Goal: Transaction & Acquisition: Purchase product/service

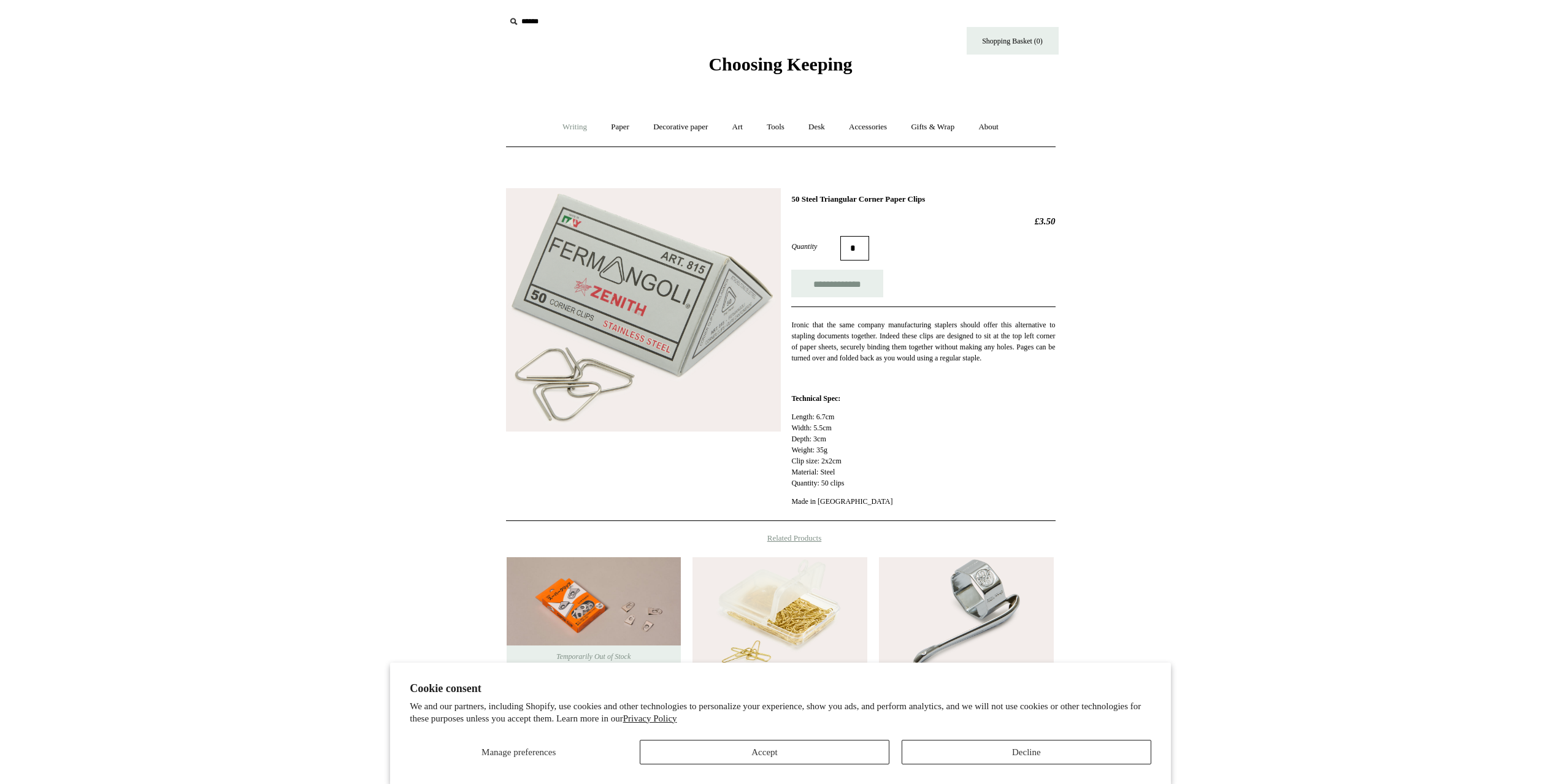
click at [559, 121] on link "Writing +" at bounding box center [574, 127] width 46 height 32
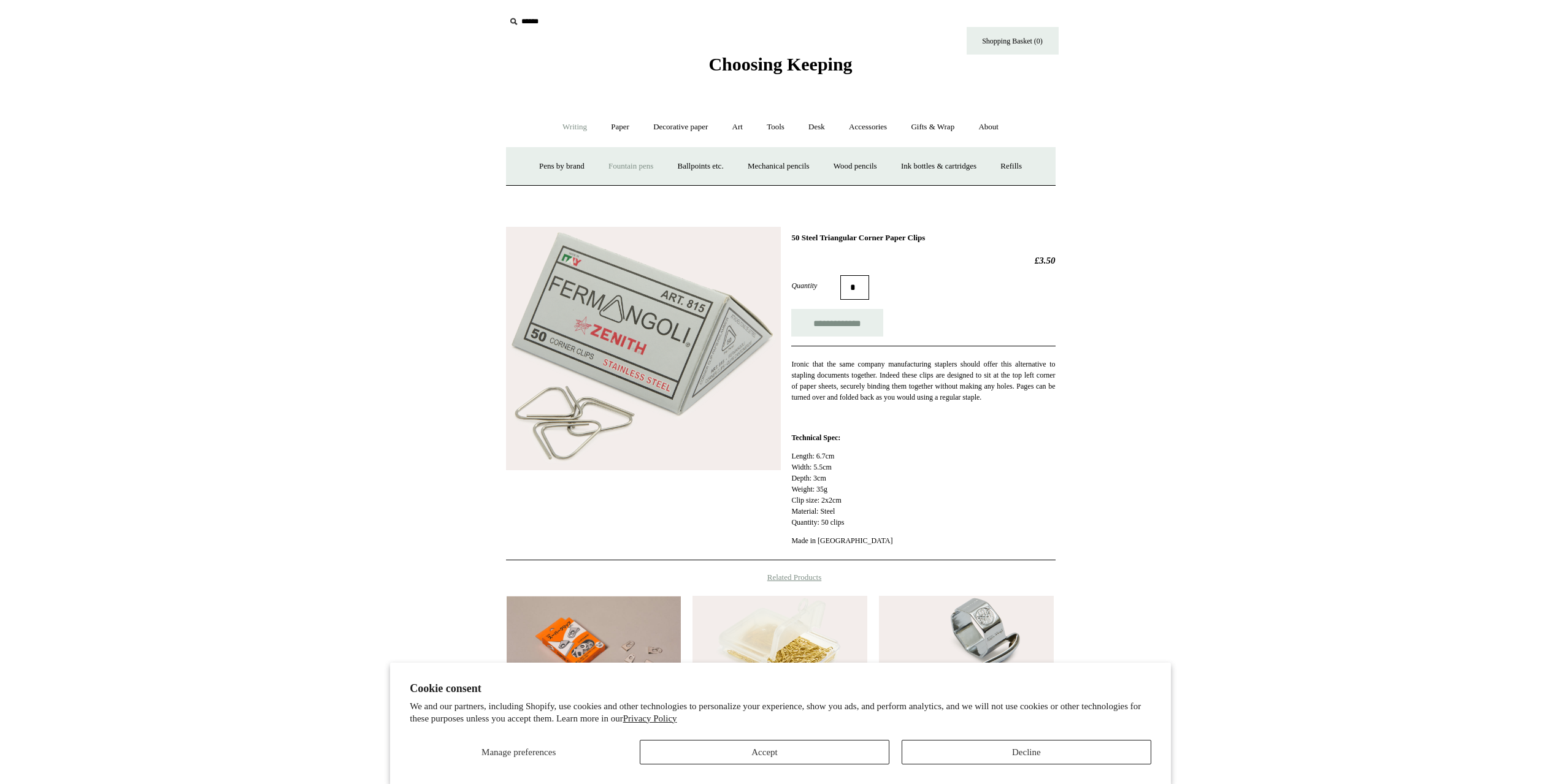
click at [607, 168] on link "Fountain pens +" at bounding box center [631, 166] width 67 height 32
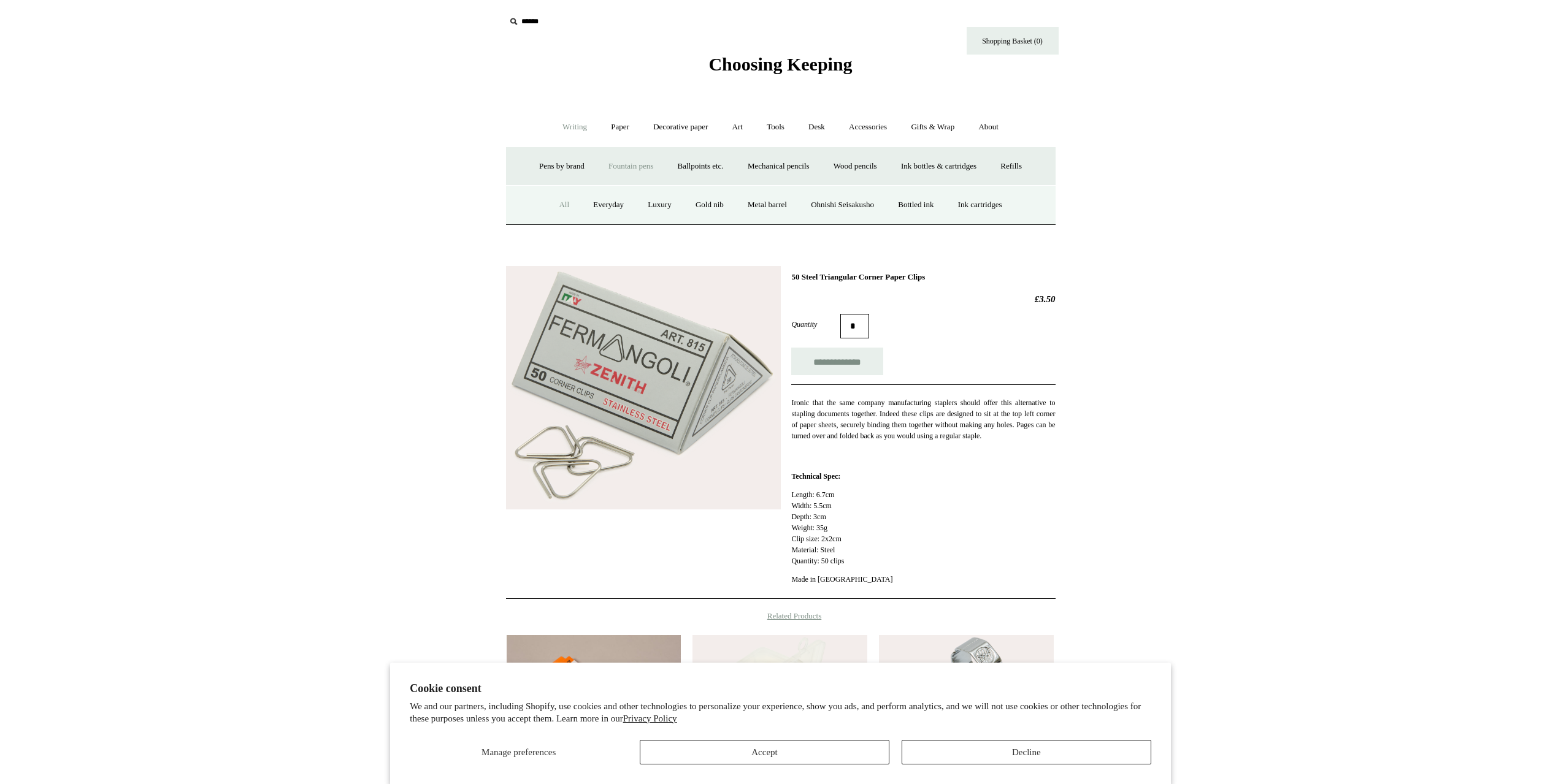
click at [550, 211] on link "All" at bounding box center [564, 205] width 32 height 32
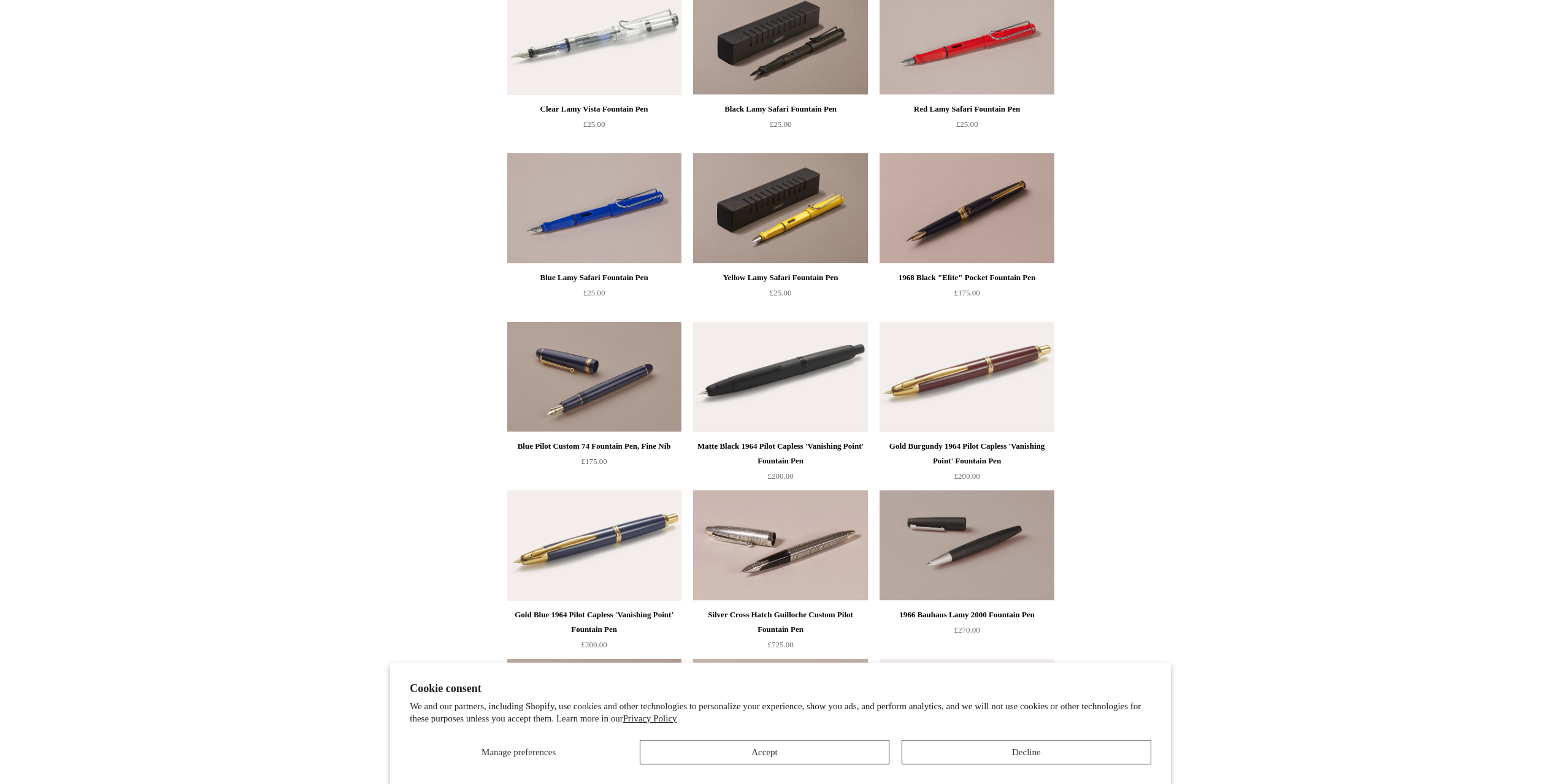
scroll to position [1288, 0]
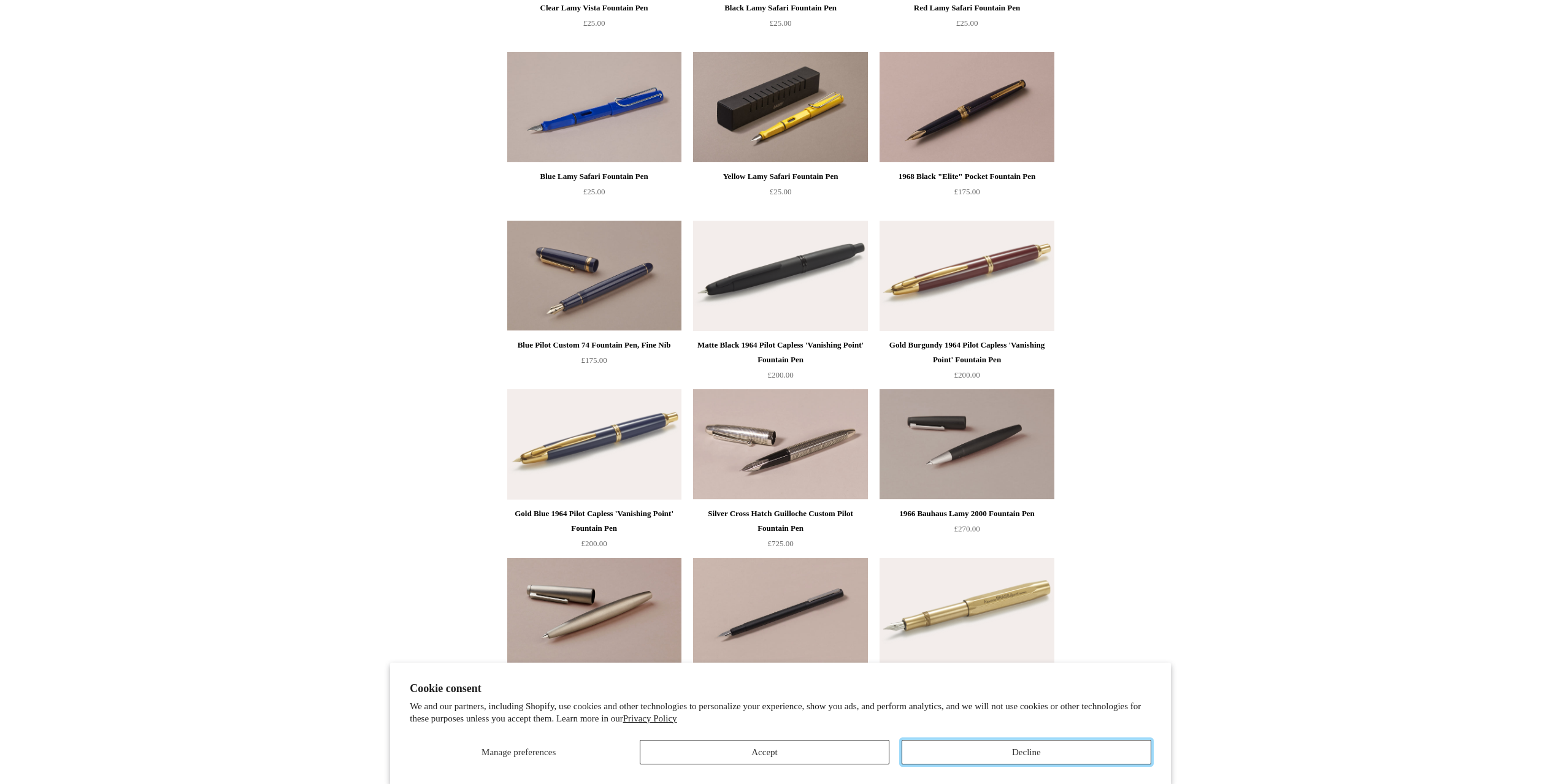
click at [1017, 755] on button "Decline" at bounding box center [1026, 753] width 250 height 25
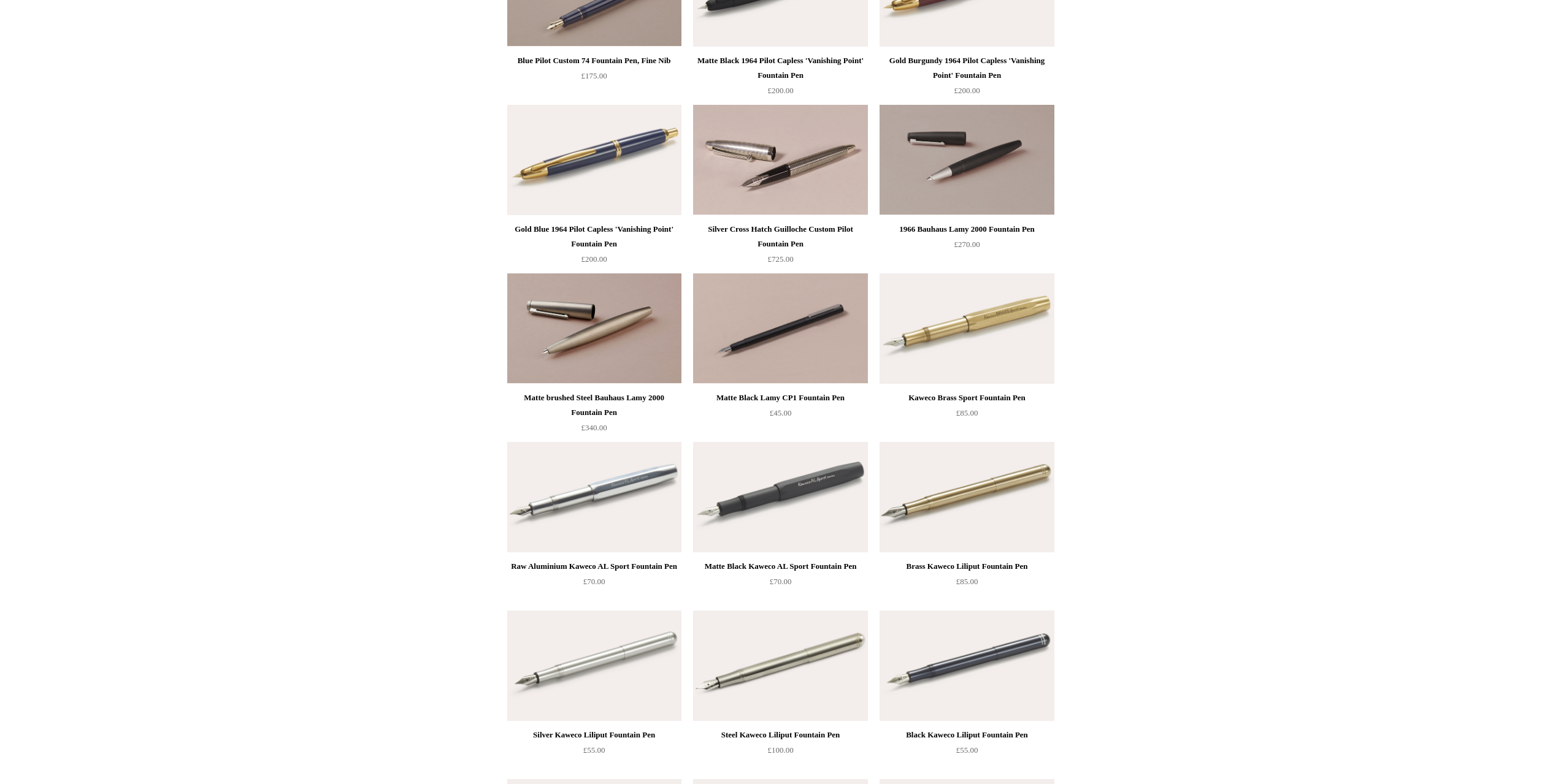
scroll to position [0, 0]
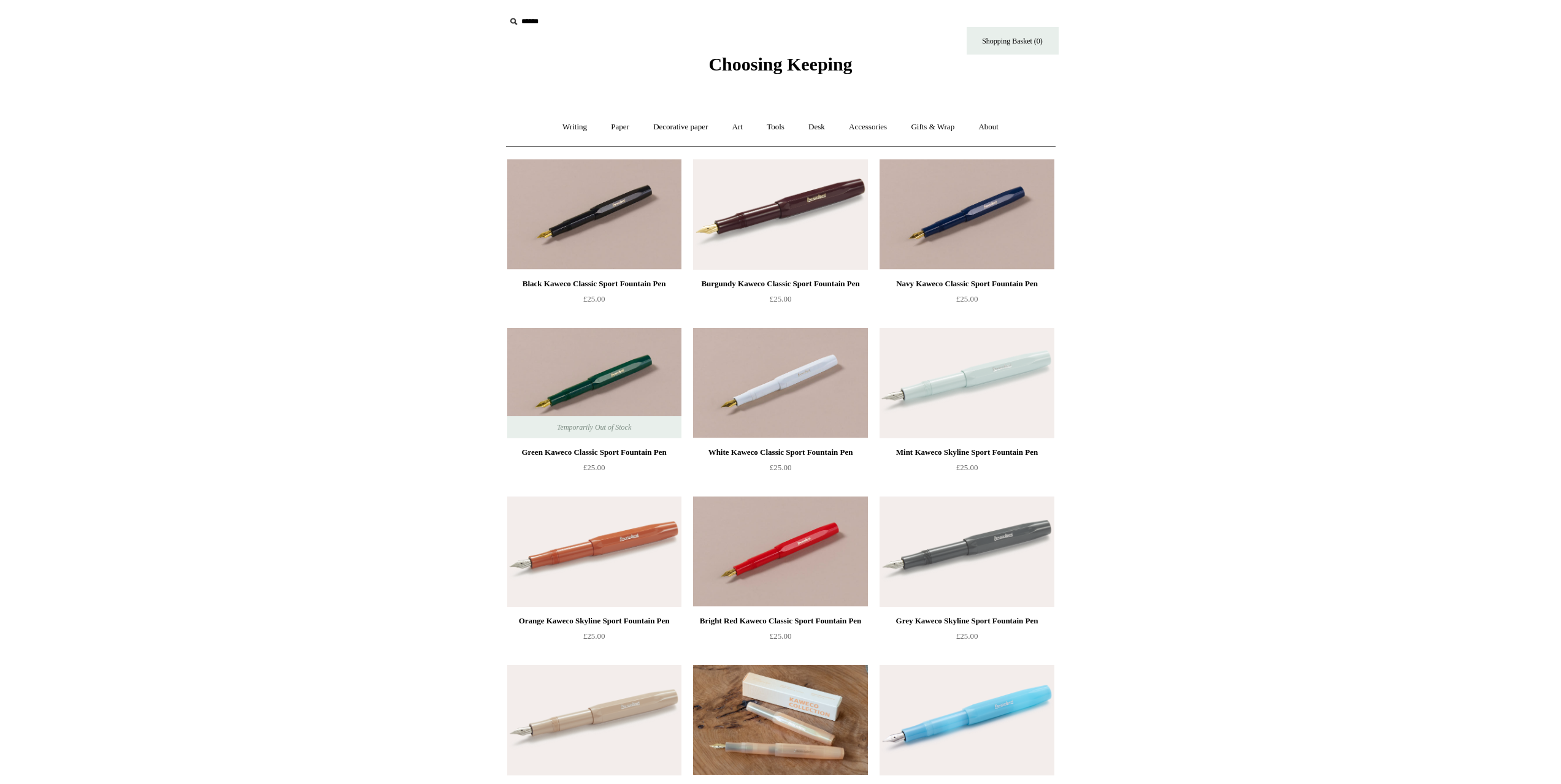
click at [762, 68] on span "Choosing Keeping" at bounding box center [779, 64] width 143 height 20
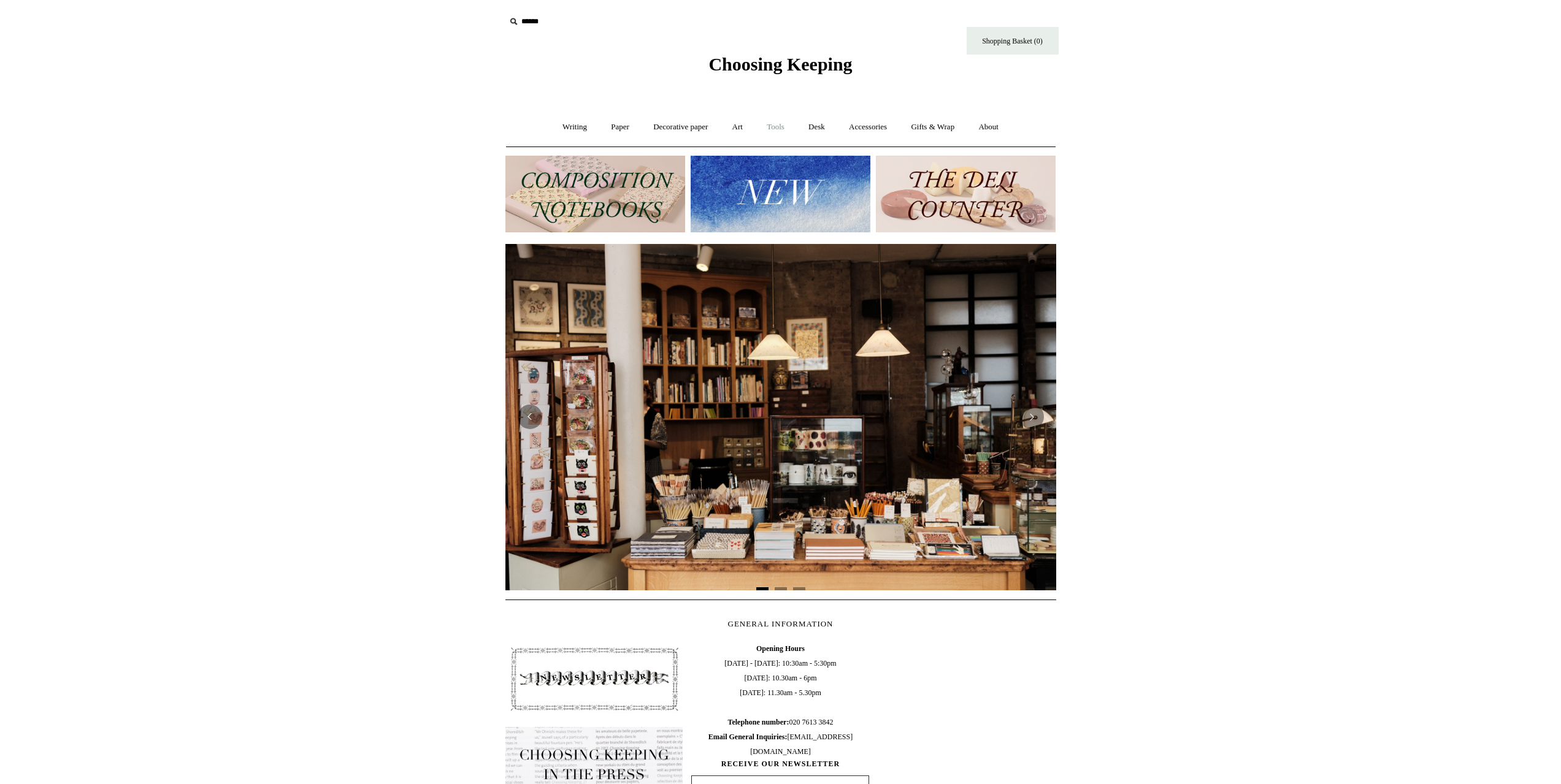
click at [777, 126] on link "Tools +" at bounding box center [775, 127] width 40 height 32
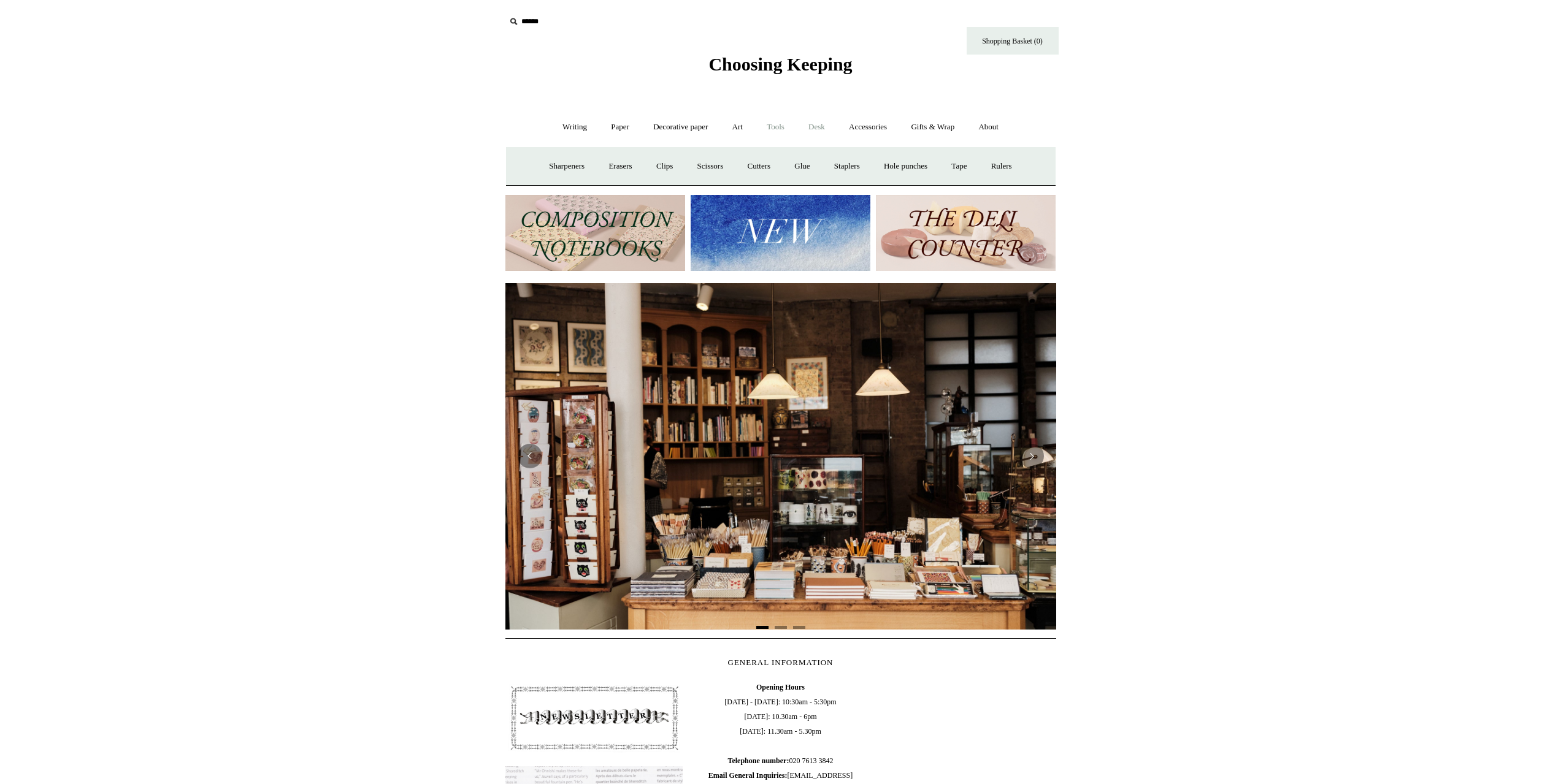
click at [815, 126] on link "Desk +" at bounding box center [817, 127] width 39 height 32
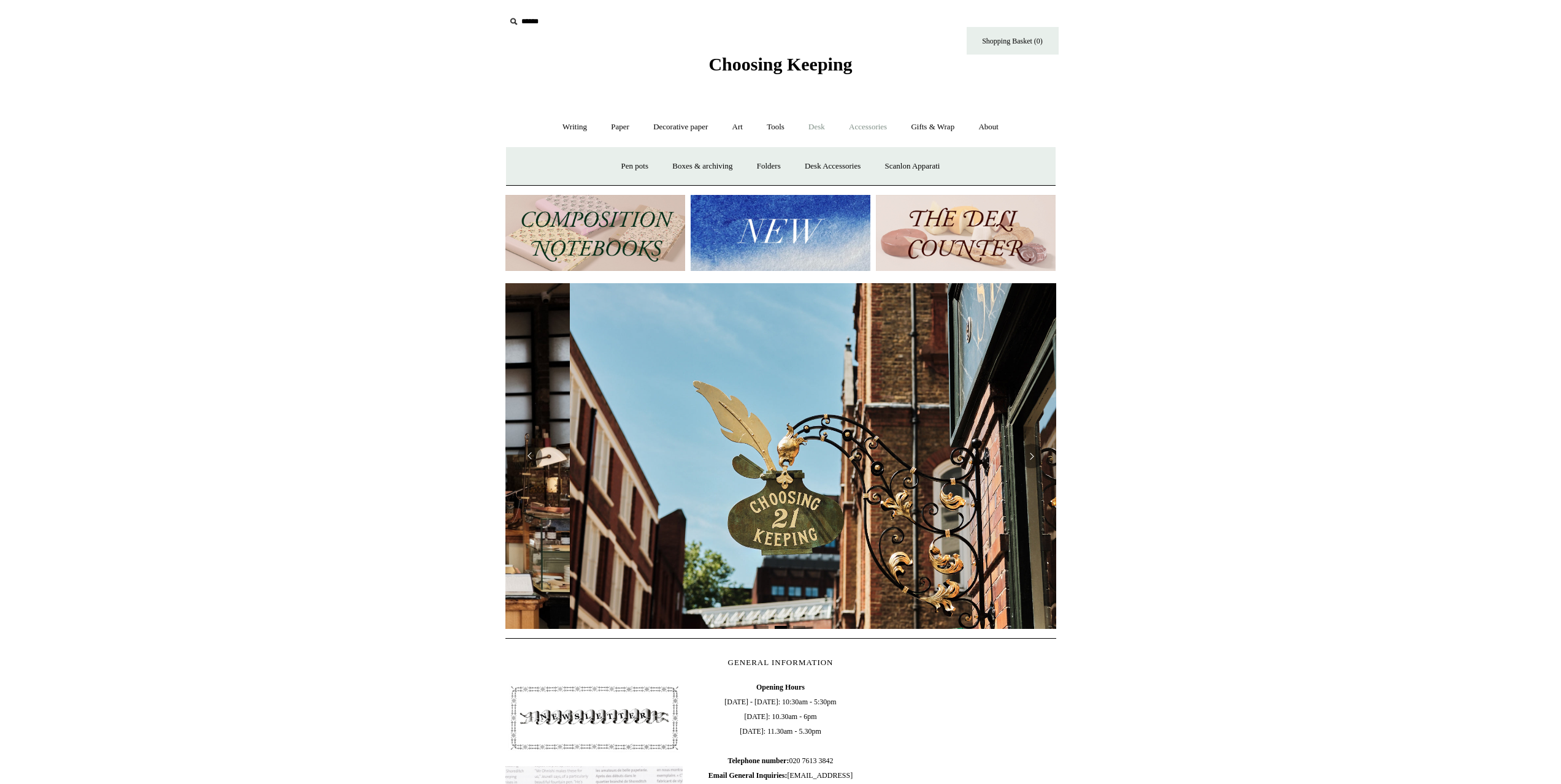
scroll to position [0, 550]
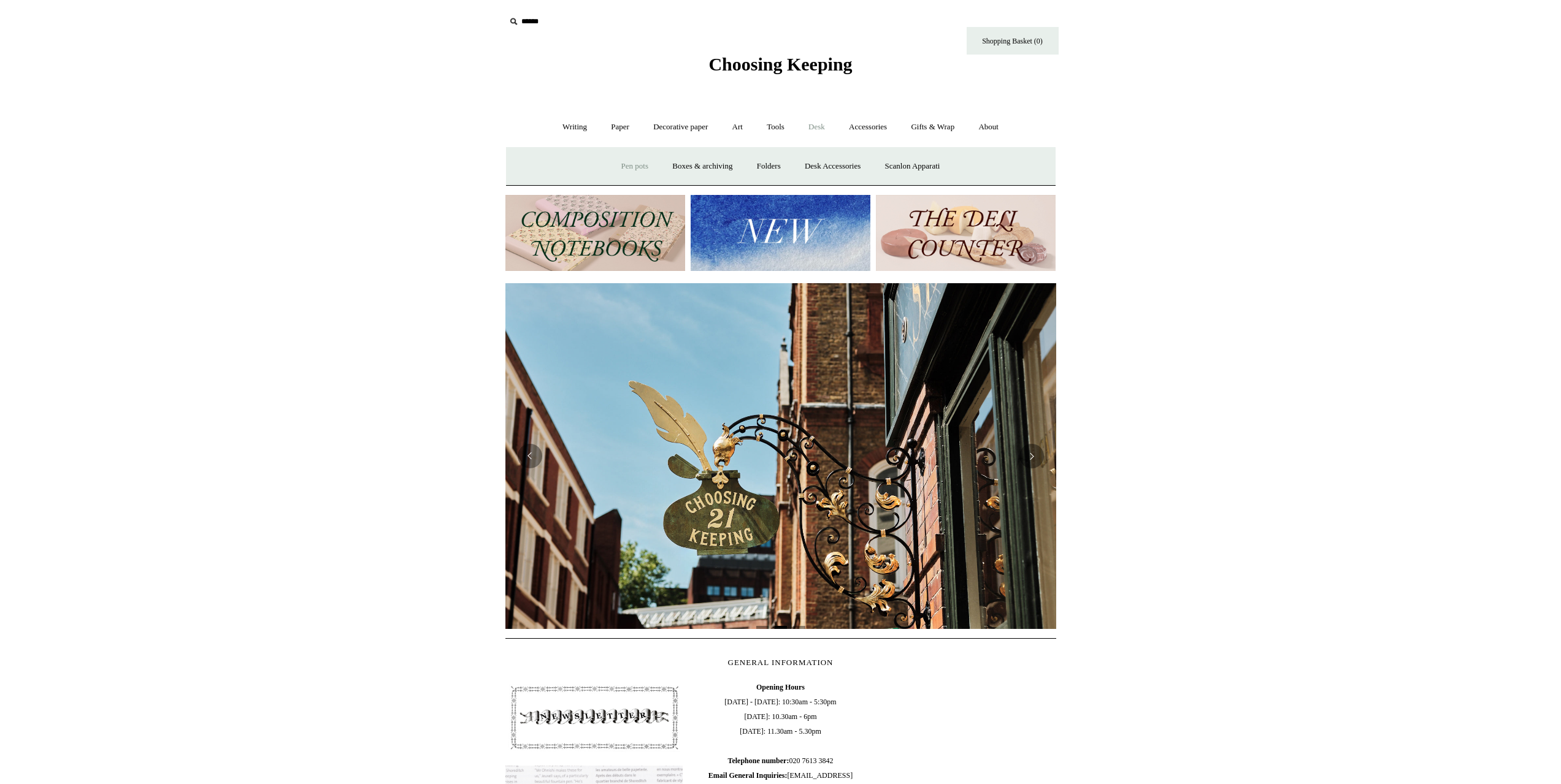
click at [622, 157] on link "Pen pots" at bounding box center [634, 166] width 49 height 32
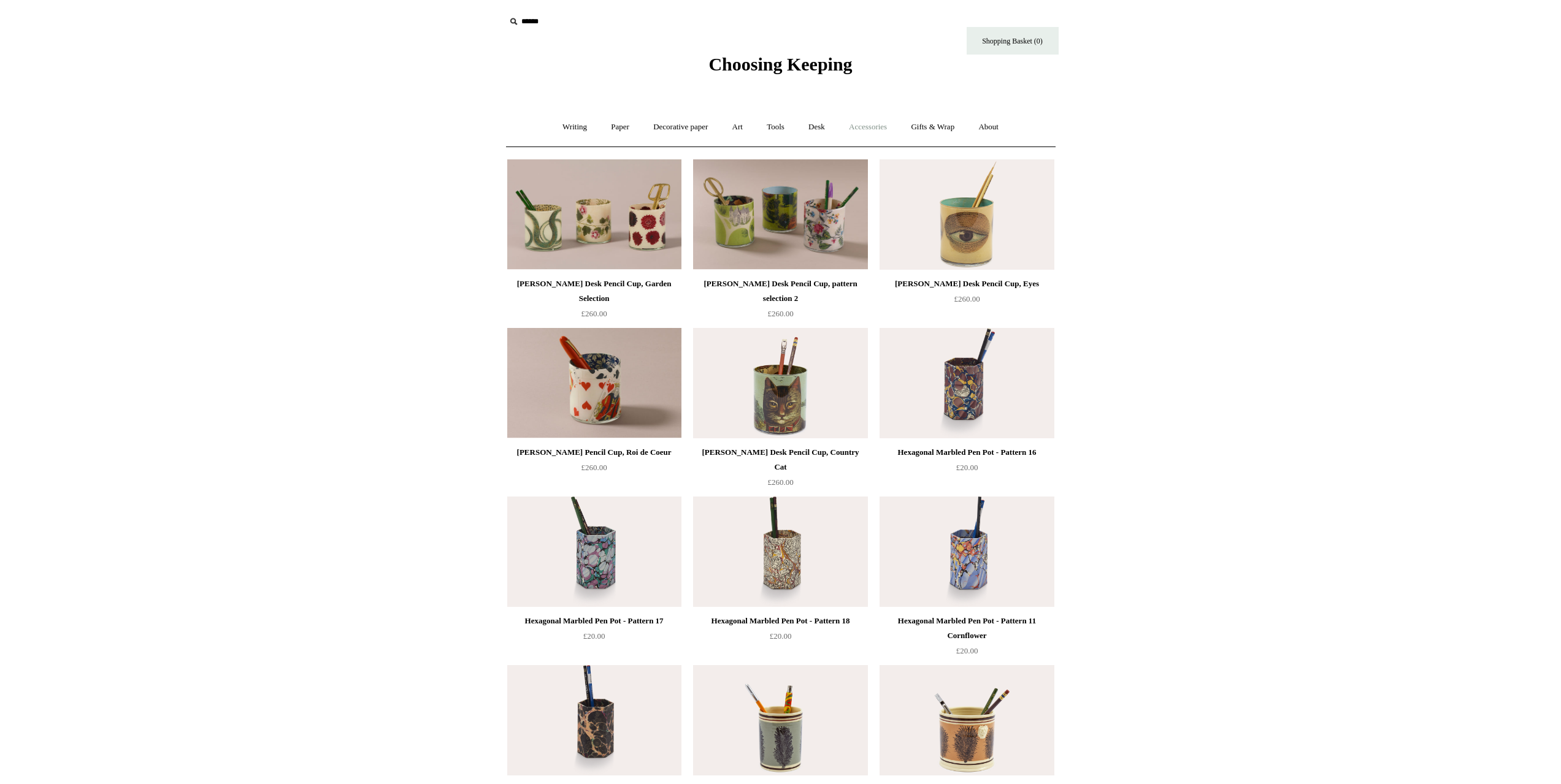
click at [885, 126] on link "Accessories +" at bounding box center [868, 127] width 61 height 32
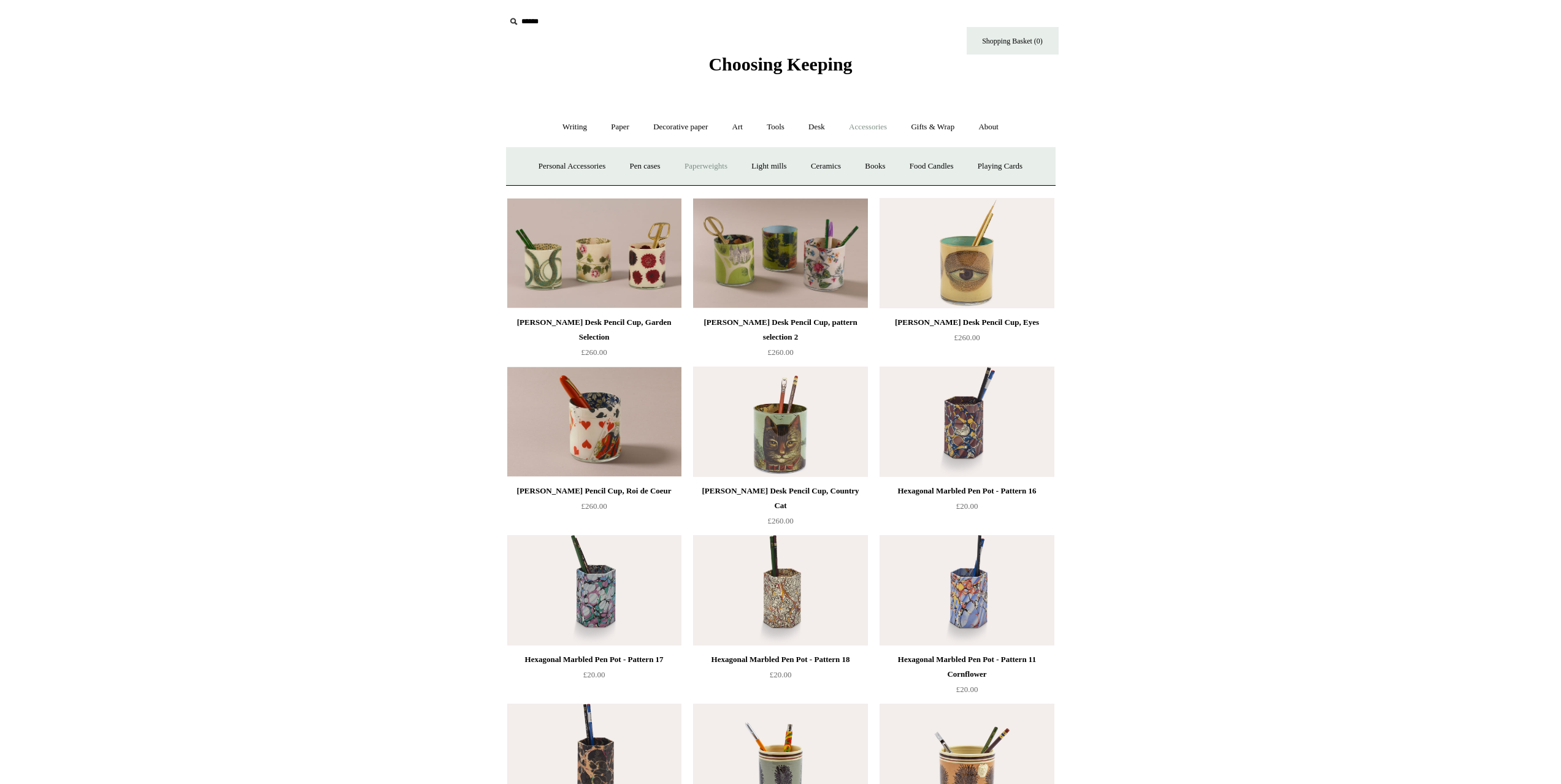
click at [697, 166] on link "Paperweights +" at bounding box center [705, 166] width 65 height 32
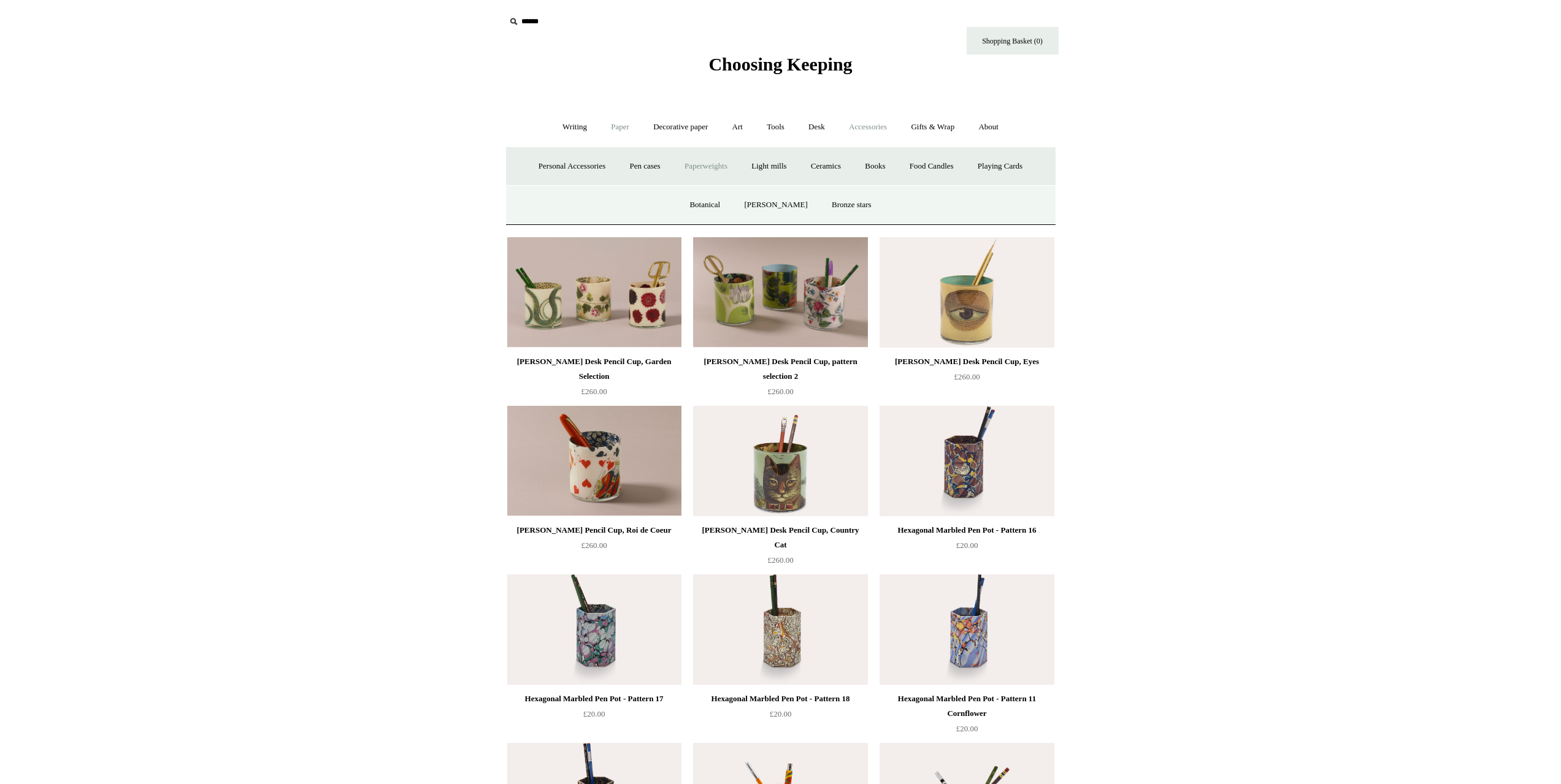
click at [623, 135] on link "Paper +" at bounding box center [620, 127] width 41 height 32
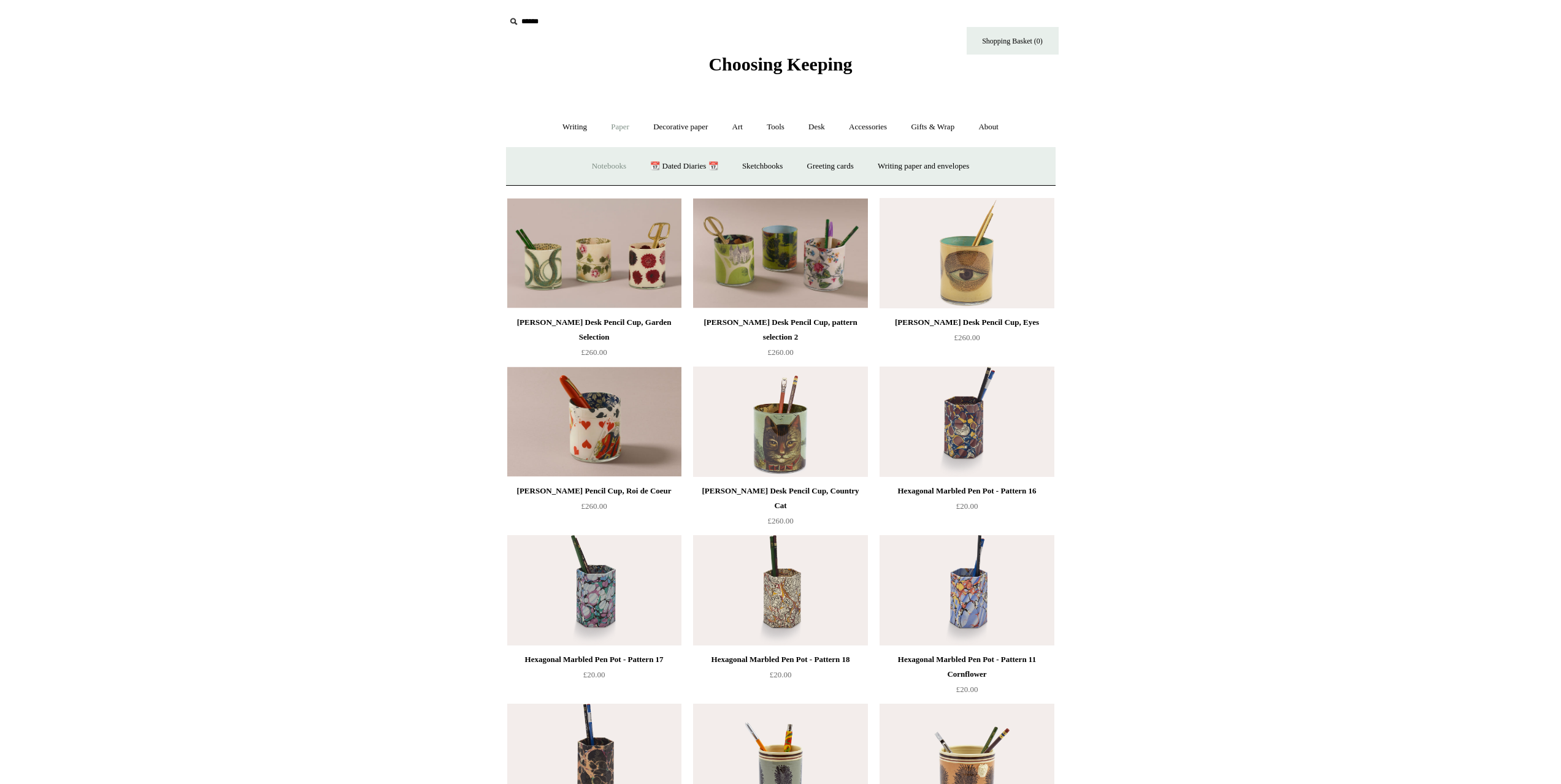
click at [591, 164] on link "Notebooks +" at bounding box center [609, 166] width 56 height 32
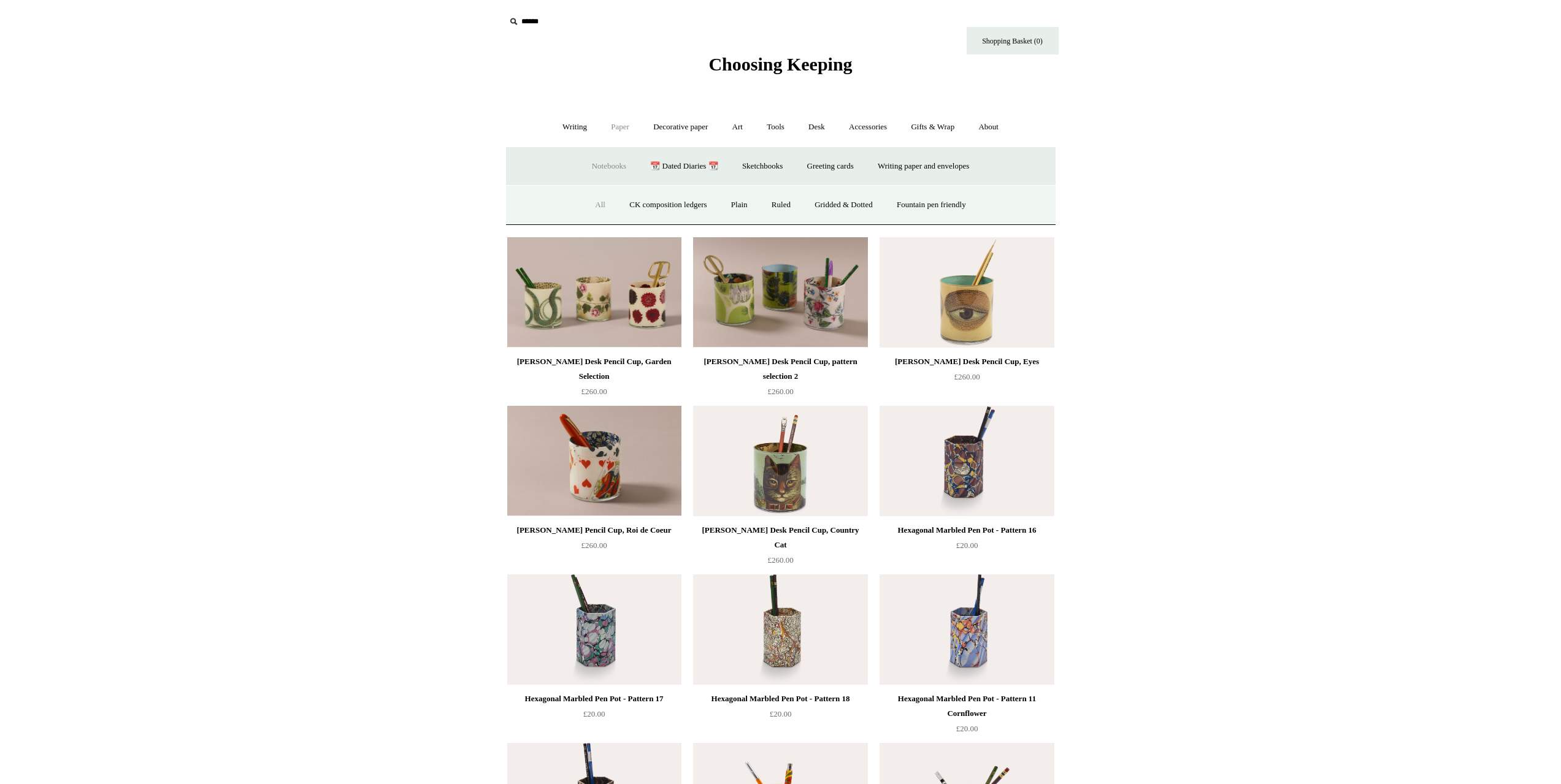
click at [584, 201] on link "All" at bounding box center [599, 205] width 32 height 32
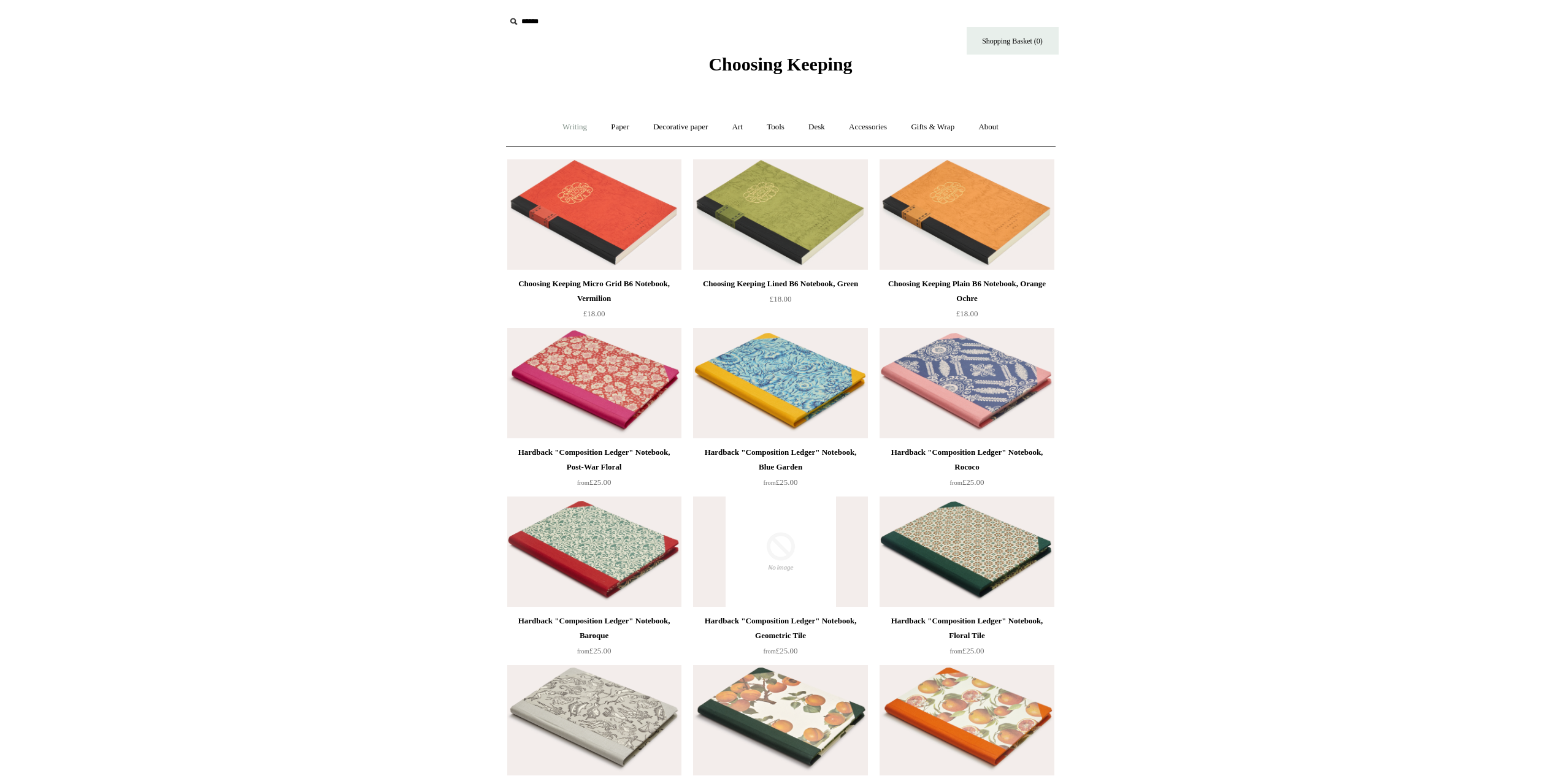
click at [577, 125] on link "Writing +" at bounding box center [574, 127] width 46 height 32
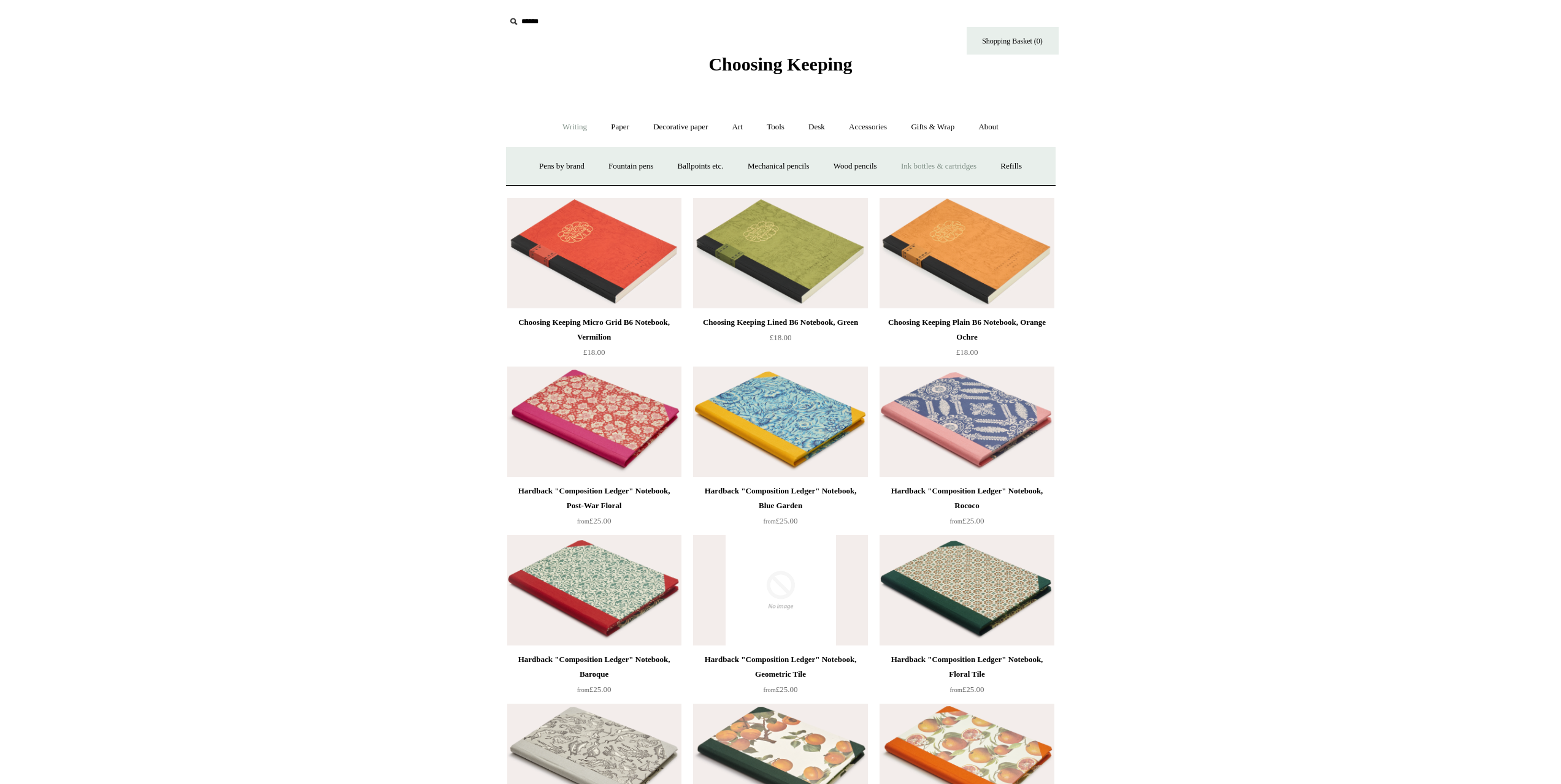
click at [952, 172] on link "Ink bottles & cartridges +" at bounding box center [938, 166] width 98 height 32
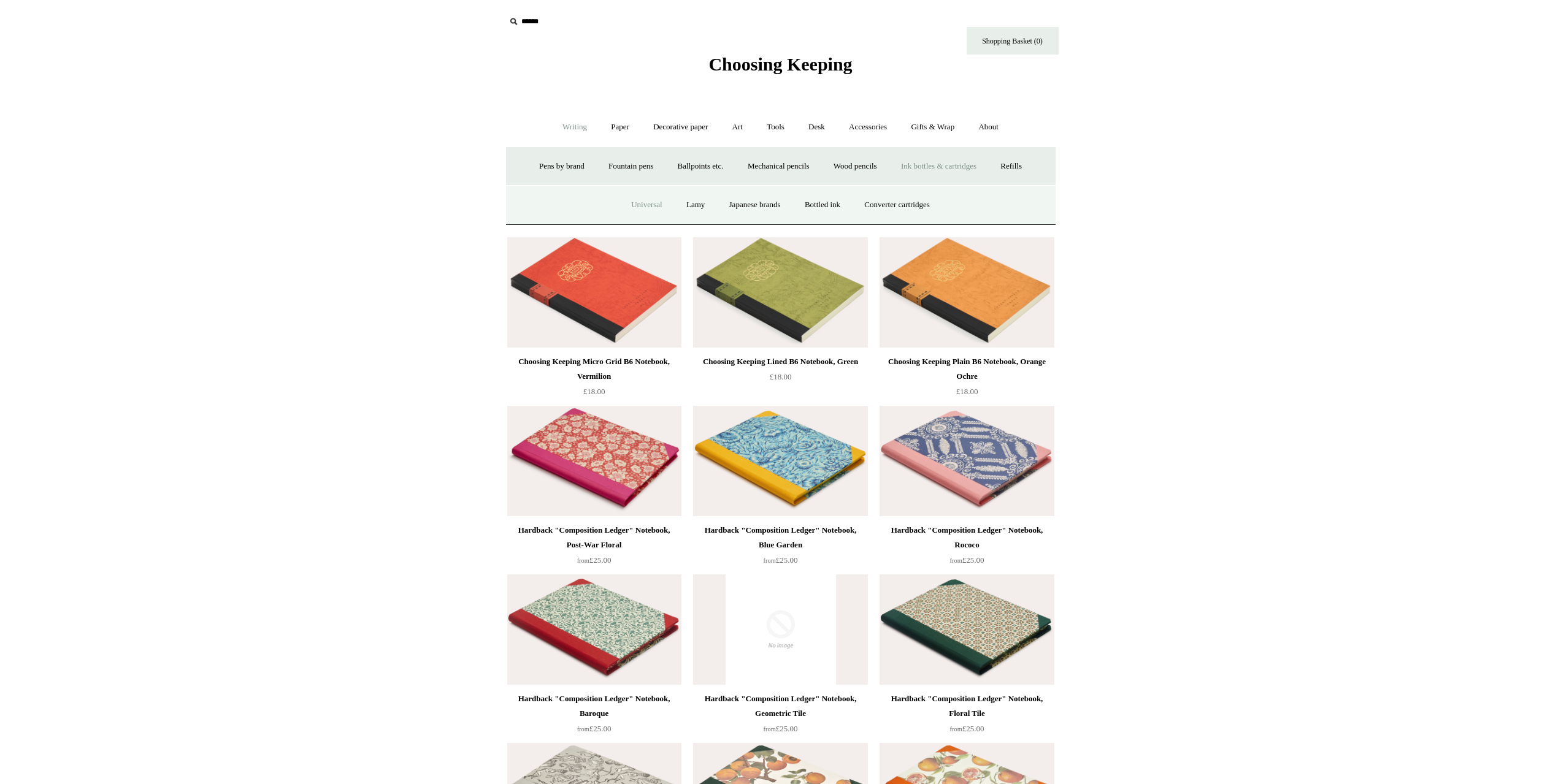
click at [635, 205] on link "Universal" at bounding box center [647, 205] width 53 height 32
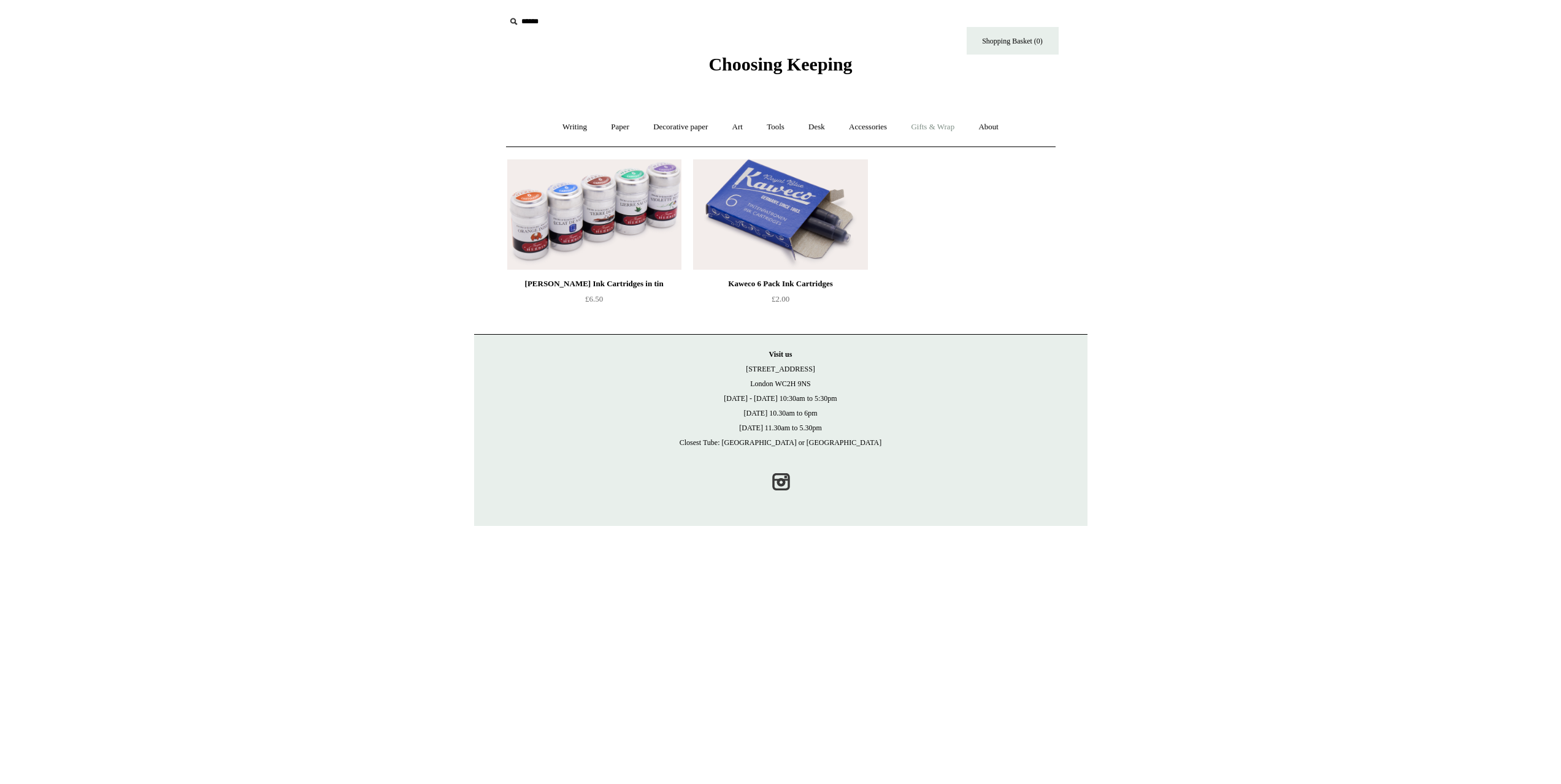
click at [944, 133] on link "Gifts & Wrap +" at bounding box center [932, 127] width 65 height 32
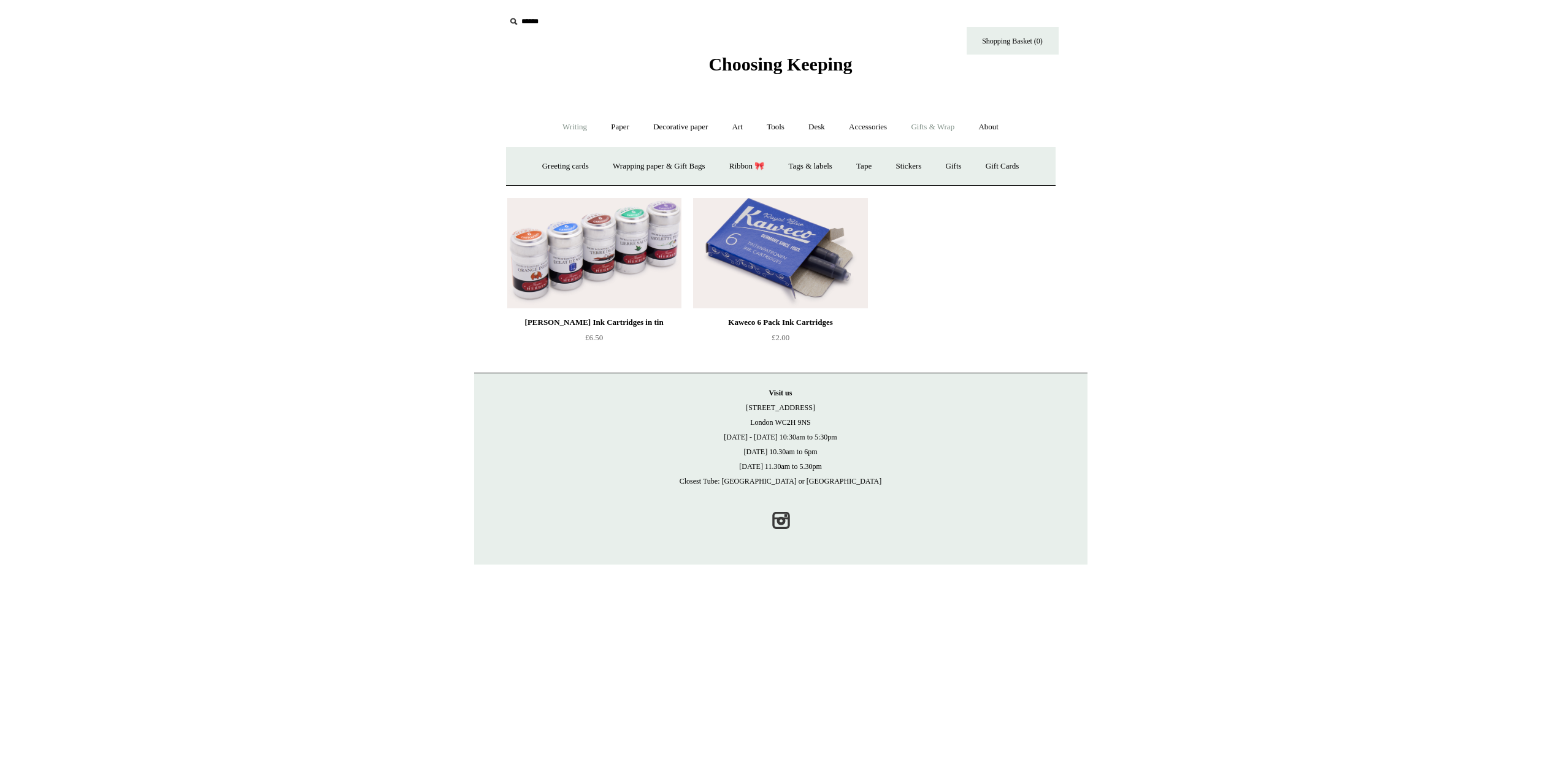
click at [570, 136] on link "Writing +" at bounding box center [574, 127] width 46 height 32
click at [902, 157] on link "Ink bottles & cartridges +" at bounding box center [938, 166] width 98 height 32
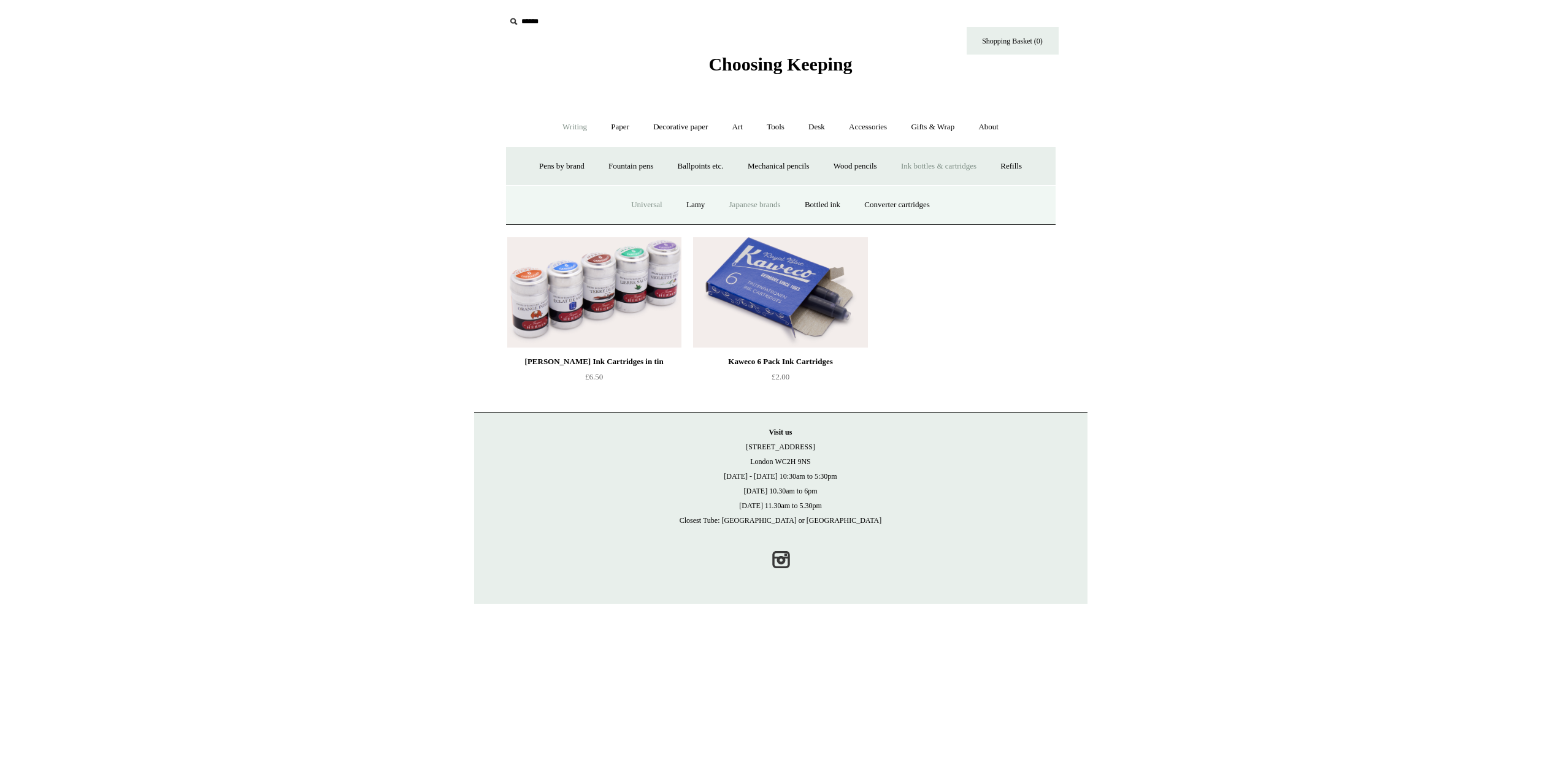
click at [765, 200] on link "Japanese brands" at bounding box center [754, 205] width 74 height 32
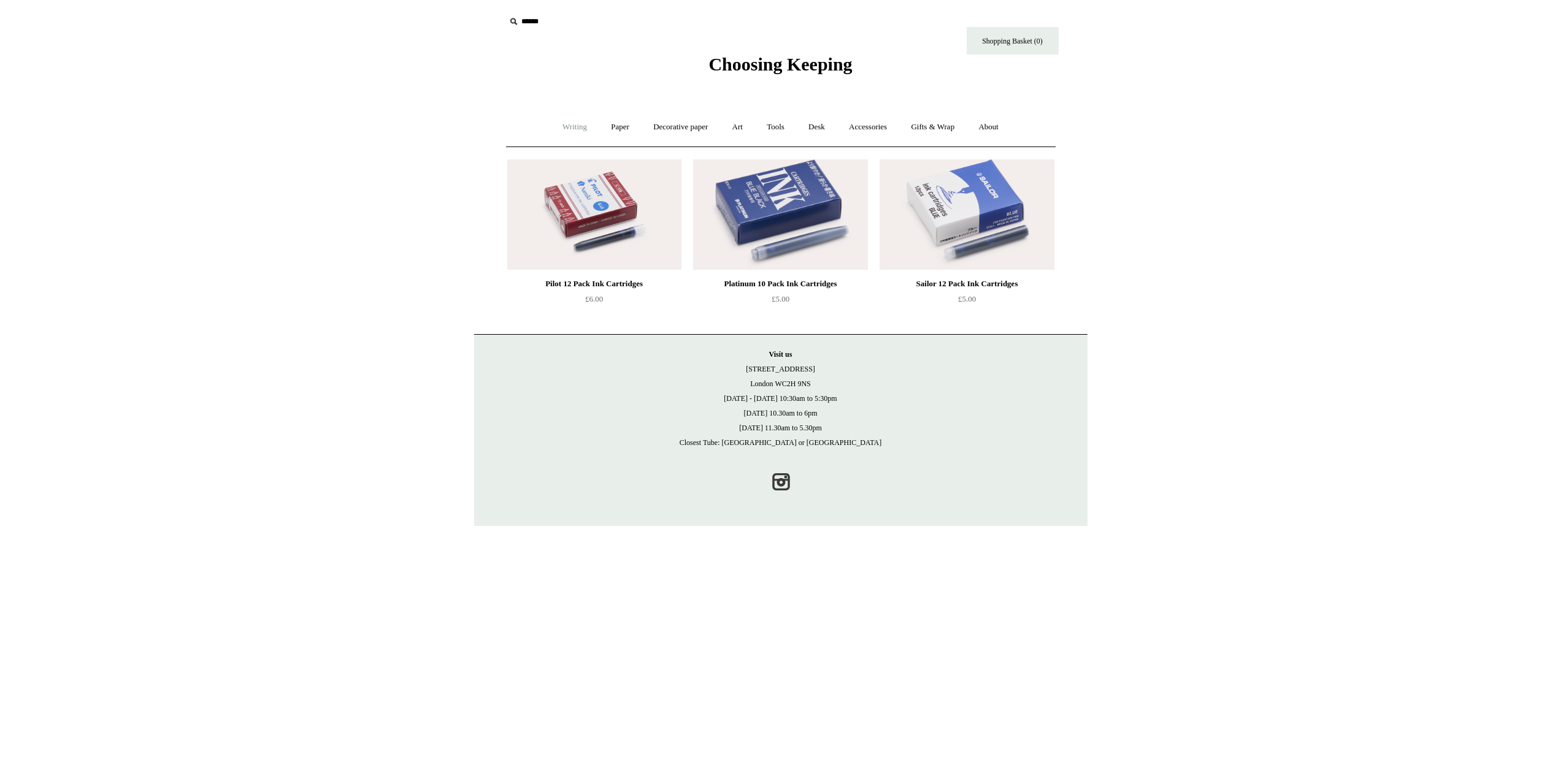
click at [551, 123] on link "Writing +" at bounding box center [574, 127] width 46 height 32
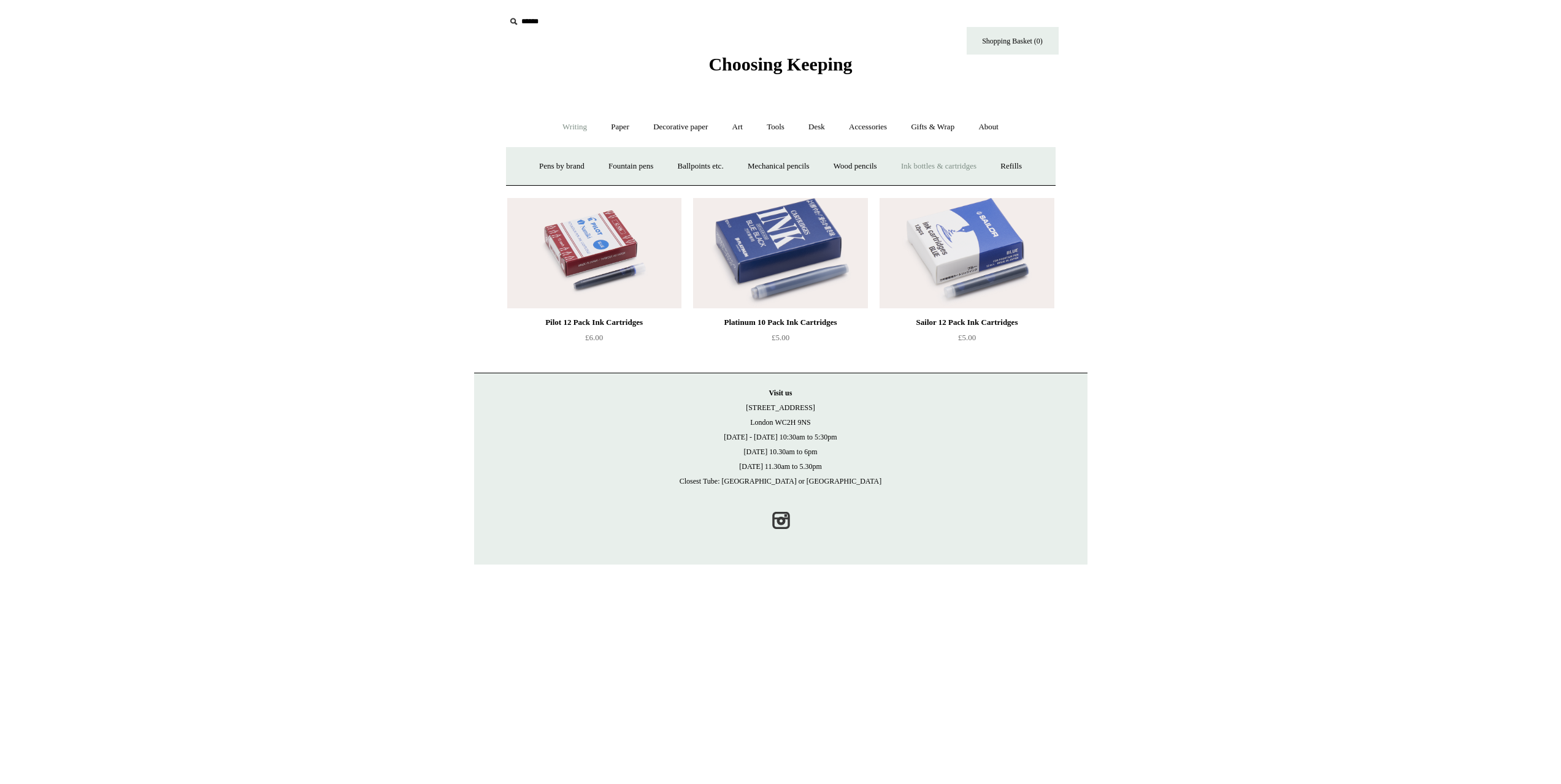
click at [930, 166] on link "Ink bottles & cartridges +" at bounding box center [938, 166] width 98 height 32
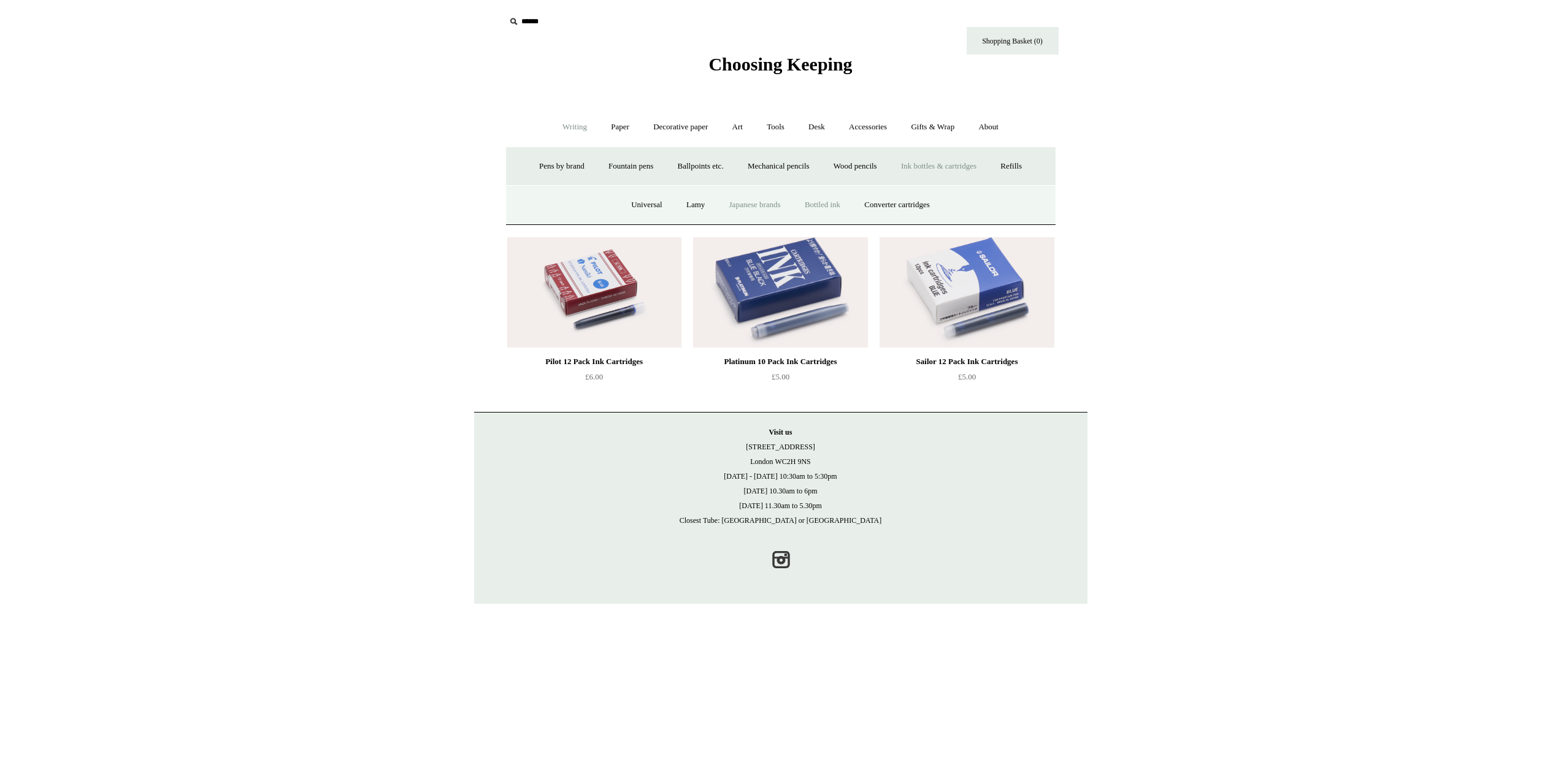
click at [810, 204] on link "Bottled ink" at bounding box center [822, 205] width 58 height 32
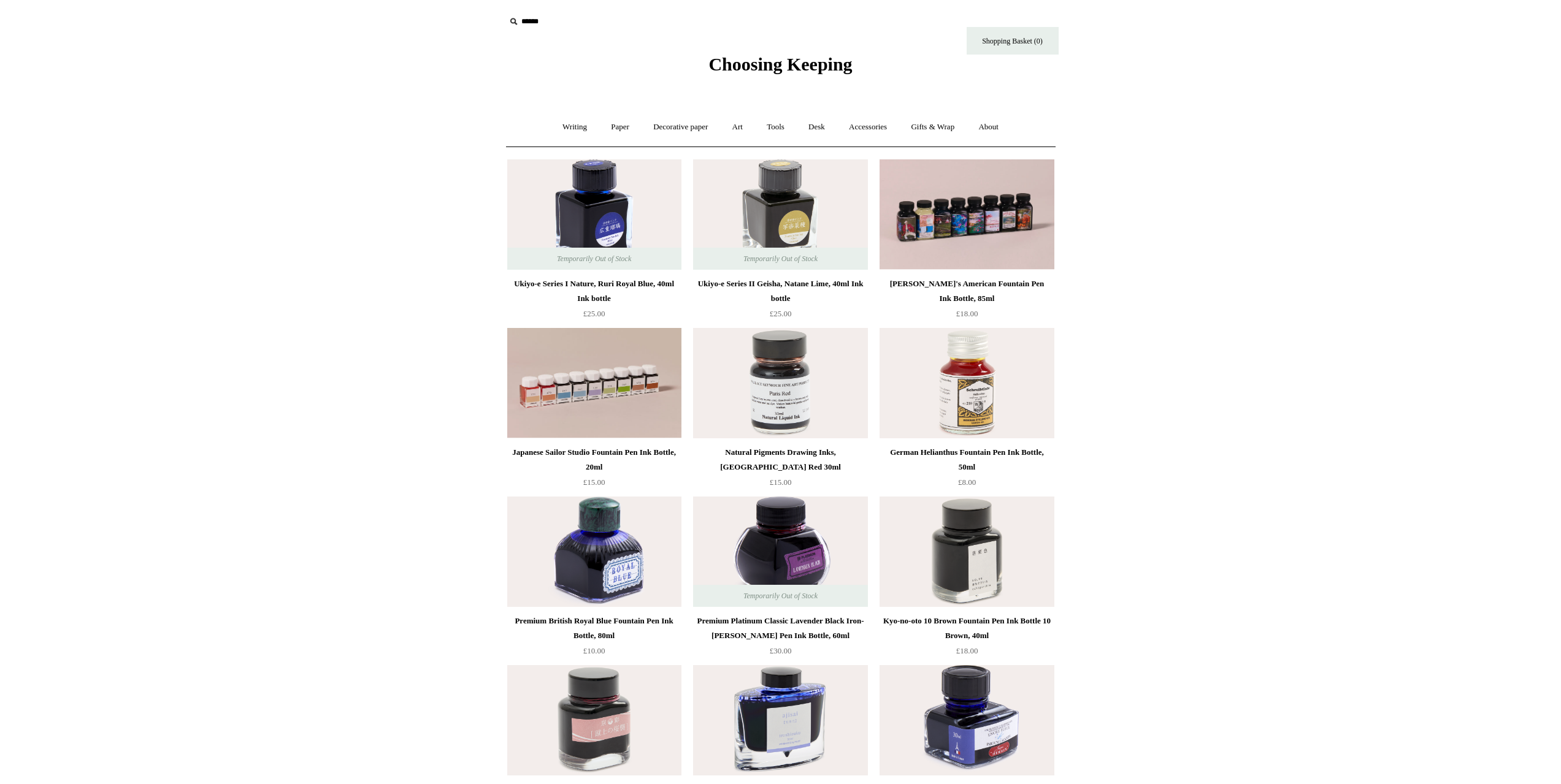
click at [516, 20] on icon at bounding box center [513, 22] width 13 height 13
click at [532, 20] on input "text" at bounding box center [581, 22] width 151 height 22
type input "**********"
click at [639, 11] on input "*" at bounding box center [645, 22] width 12 height 22
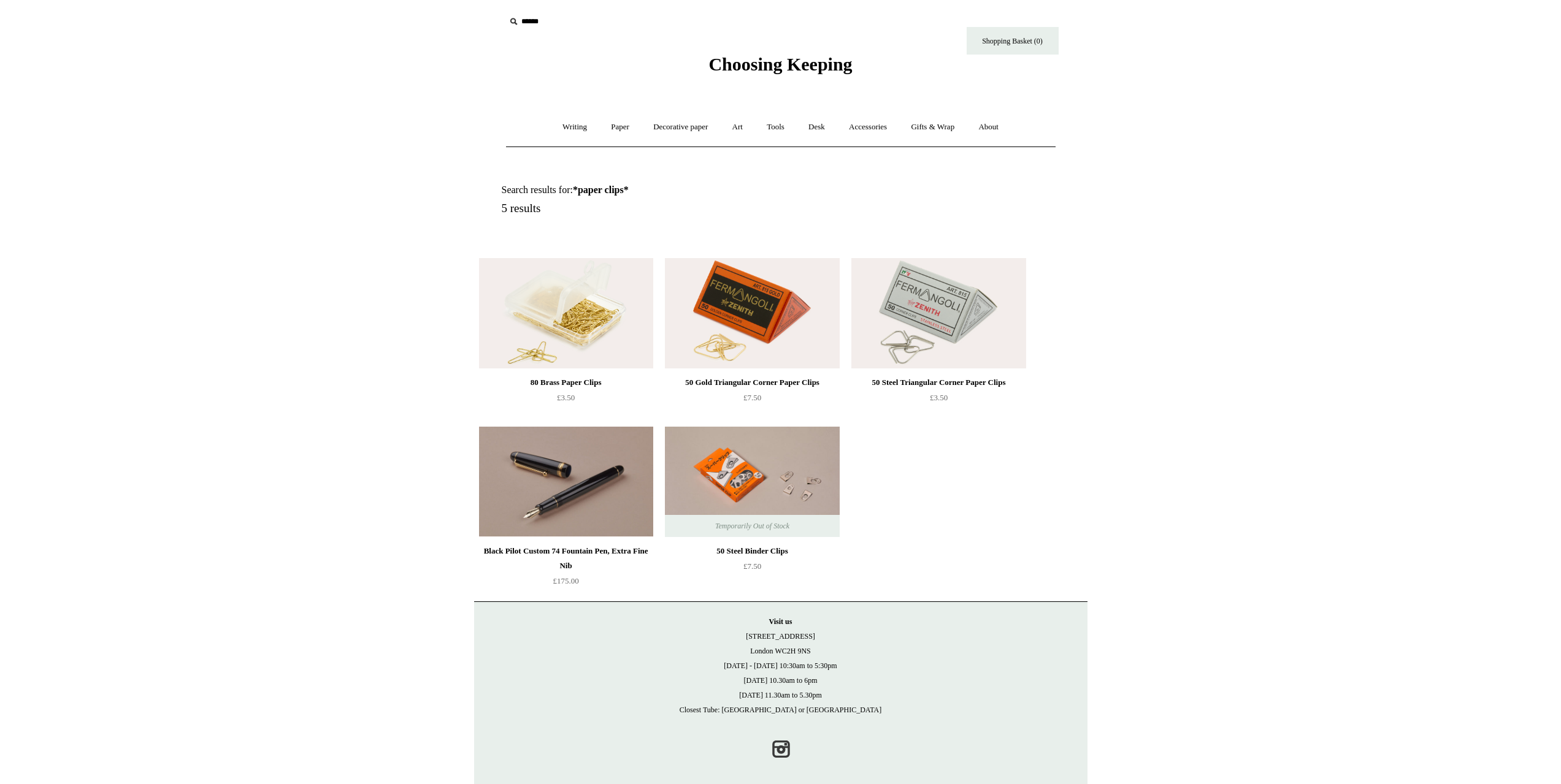
click at [907, 322] on img at bounding box center [938, 312] width 174 height 110
